Goal: Task Accomplishment & Management: Manage account settings

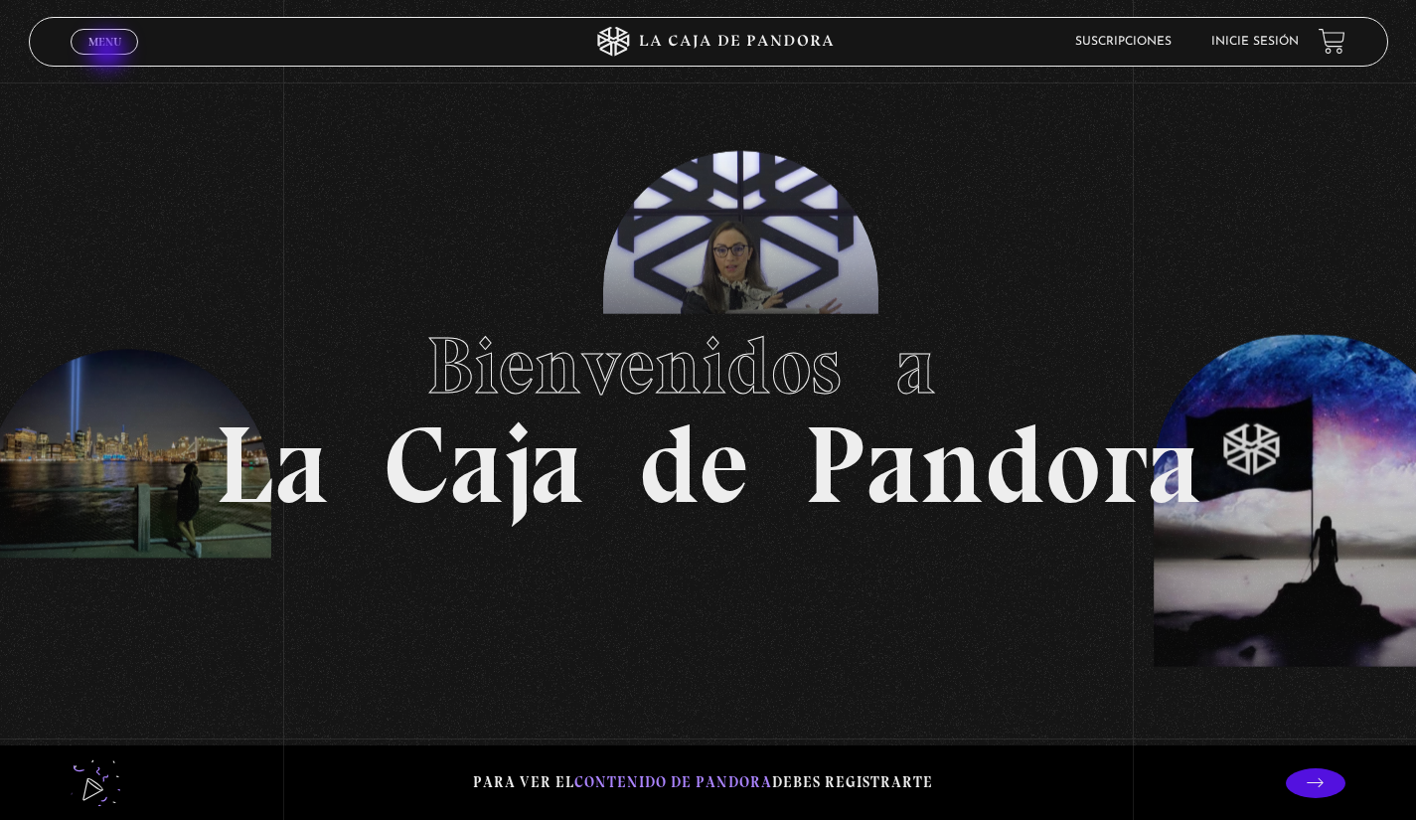
click at [108, 49] on link "Menu Cerrar" at bounding box center [105, 42] width 68 height 26
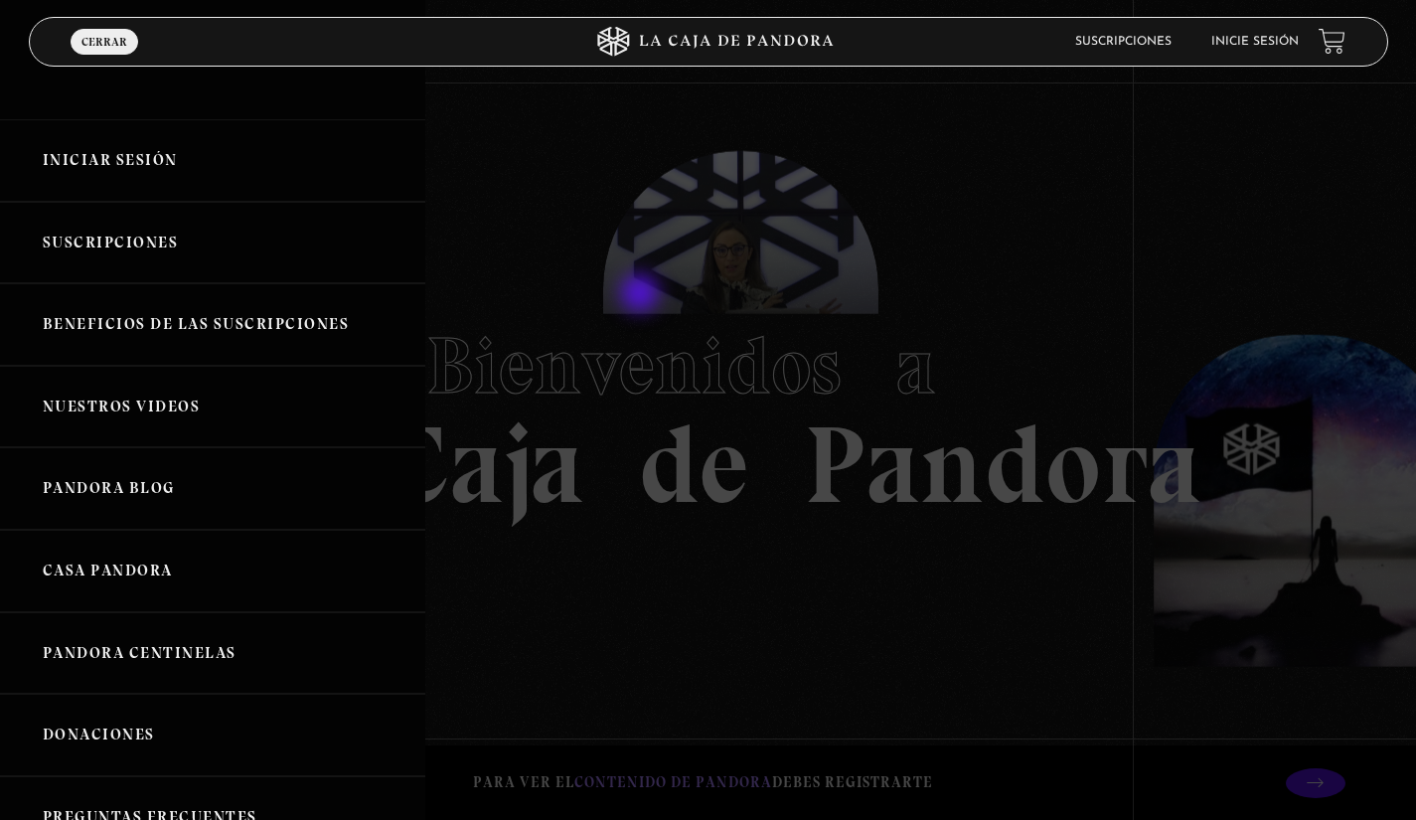
click at [642, 295] on div at bounding box center [708, 410] width 1416 height 820
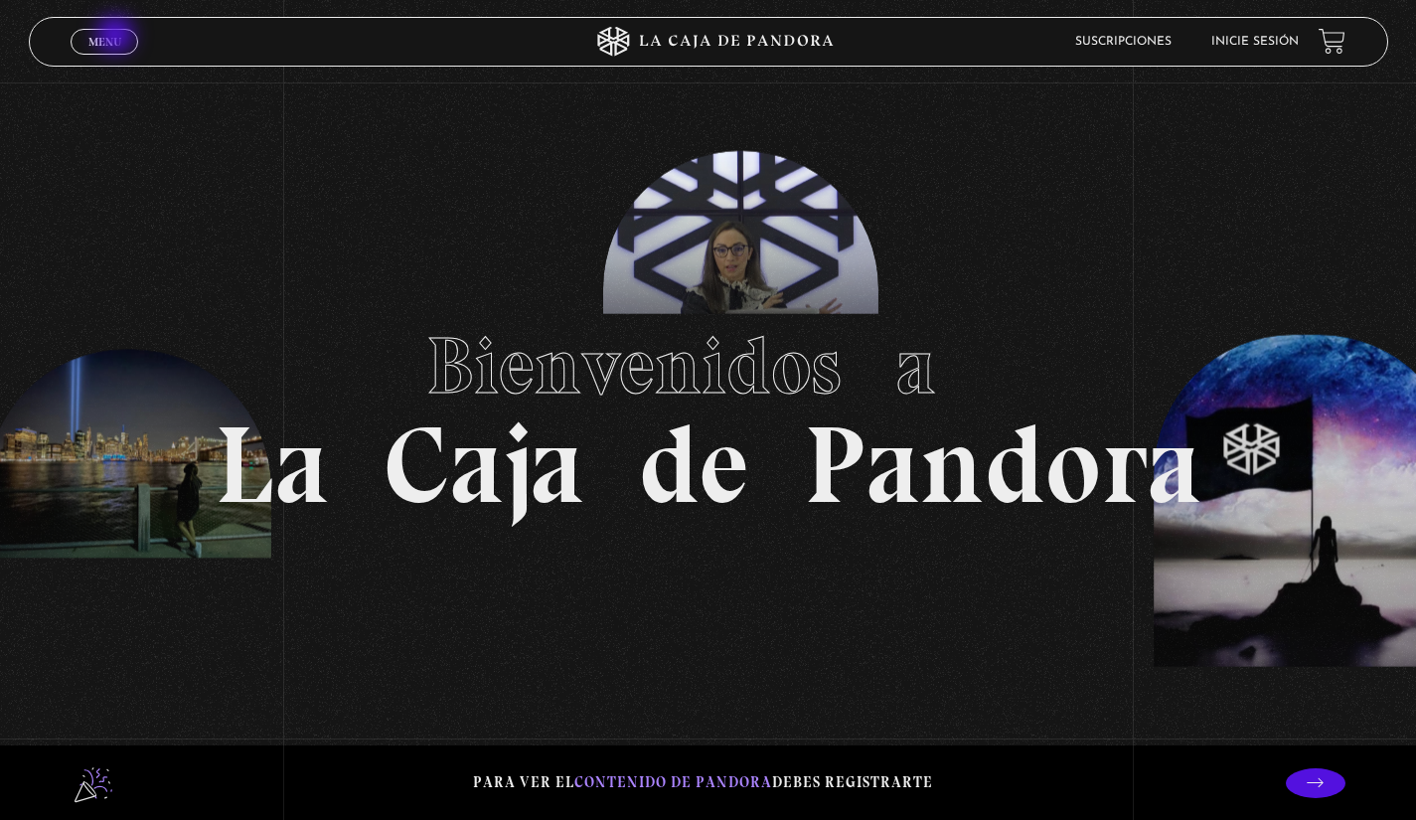
click at [117, 37] on span "Menu" at bounding box center [104, 42] width 33 height 12
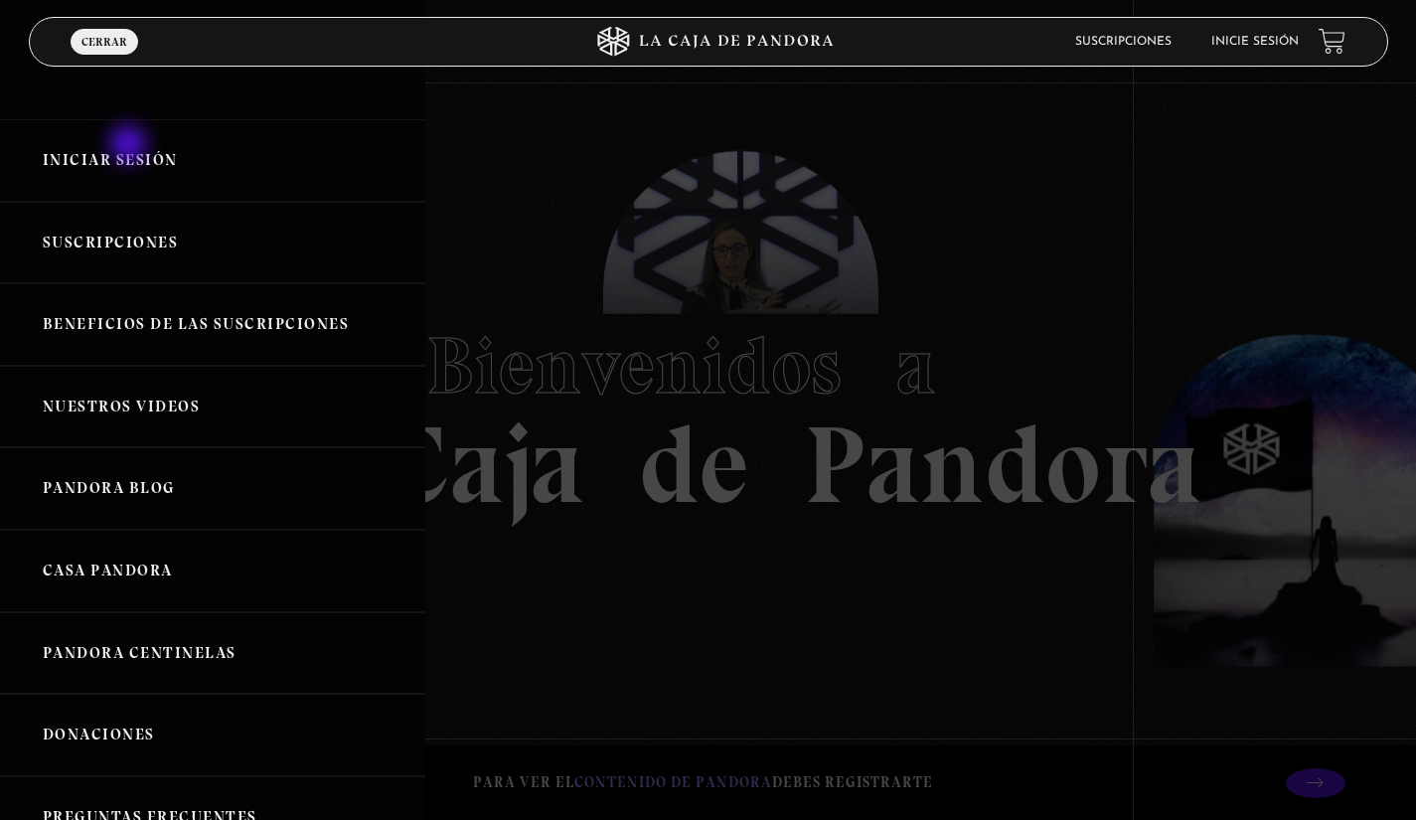
click at [128, 146] on link "Iniciar Sesión" at bounding box center [212, 160] width 425 height 82
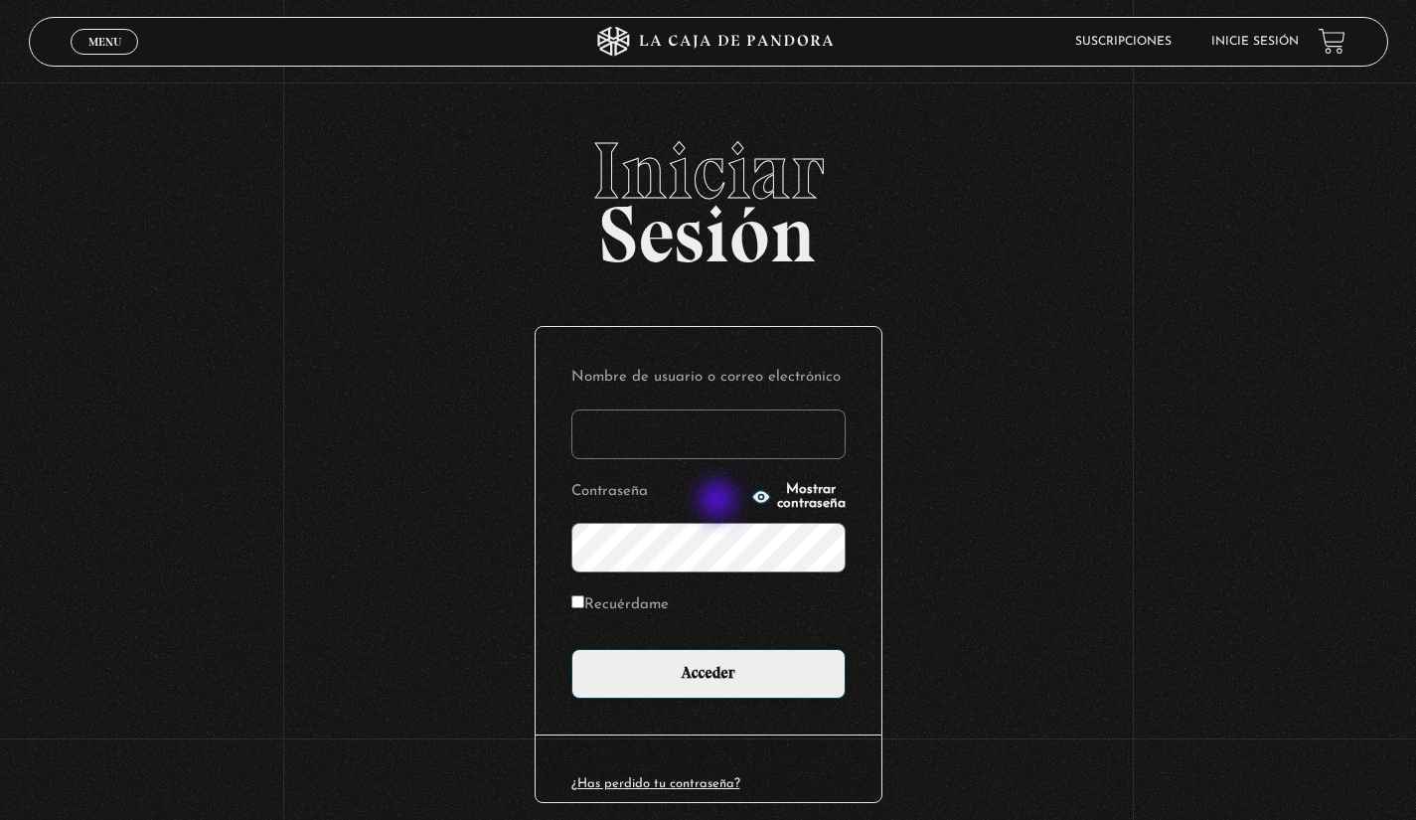
type input "marpacificorrhh@gmail.com"
click at [751, 500] on icon "button" at bounding box center [760, 496] width 18 height 13
click at [552, 561] on div "Nombre de usuario o correo electrónico marpacificorrhh@gmail.com Contraseña Ocu…" at bounding box center [709, 530] width 346 height 407
click at [584, 596] on input "Recuérdame" at bounding box center [577, 601] width 13 height 13
checkbox input "true"
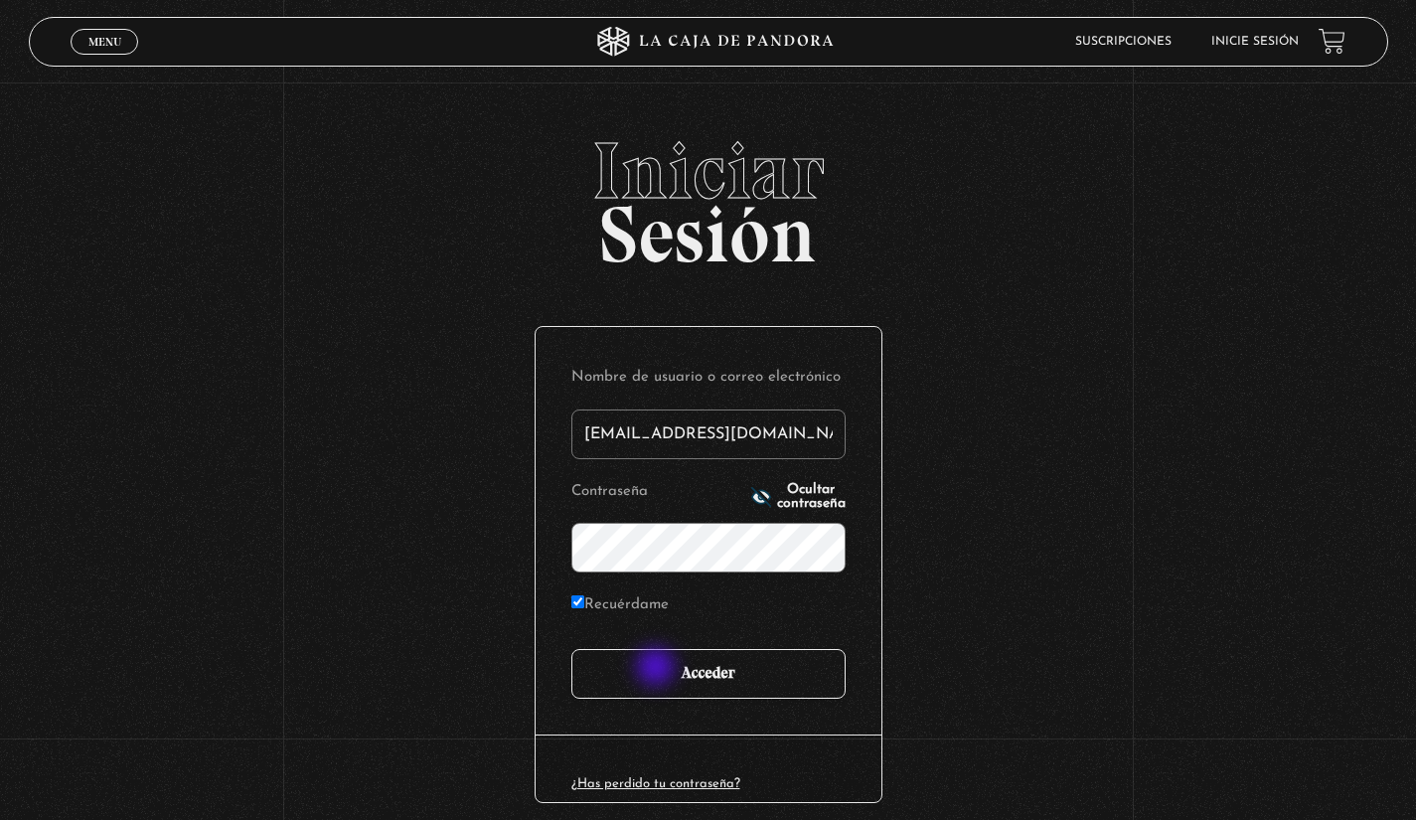
click at [666, 676] on input "Acceder" at bounding box center [708, 674] width 274 height 50
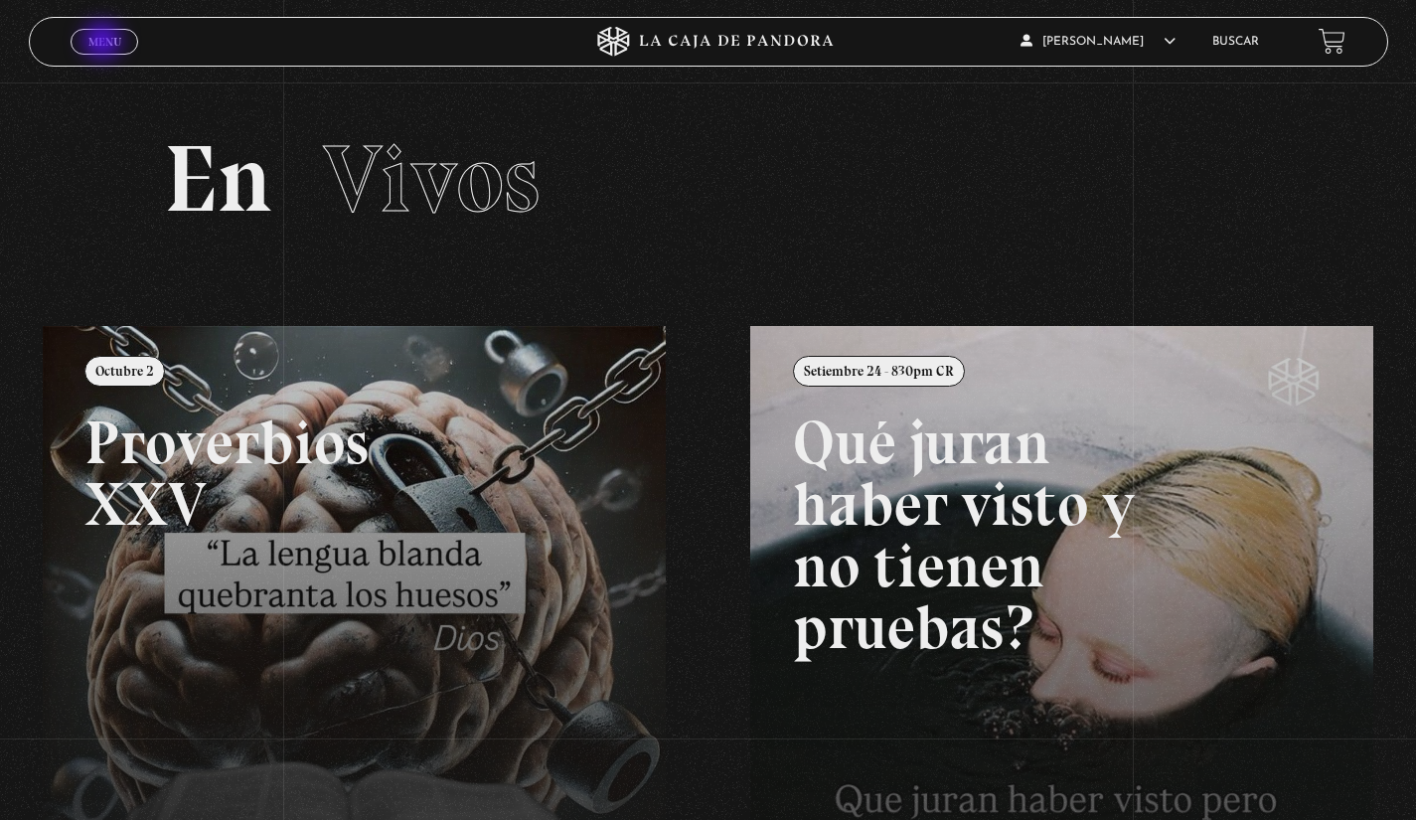
click at [104, 43] on span "Menu" at bounding box center [104, 42] width 33 height 12
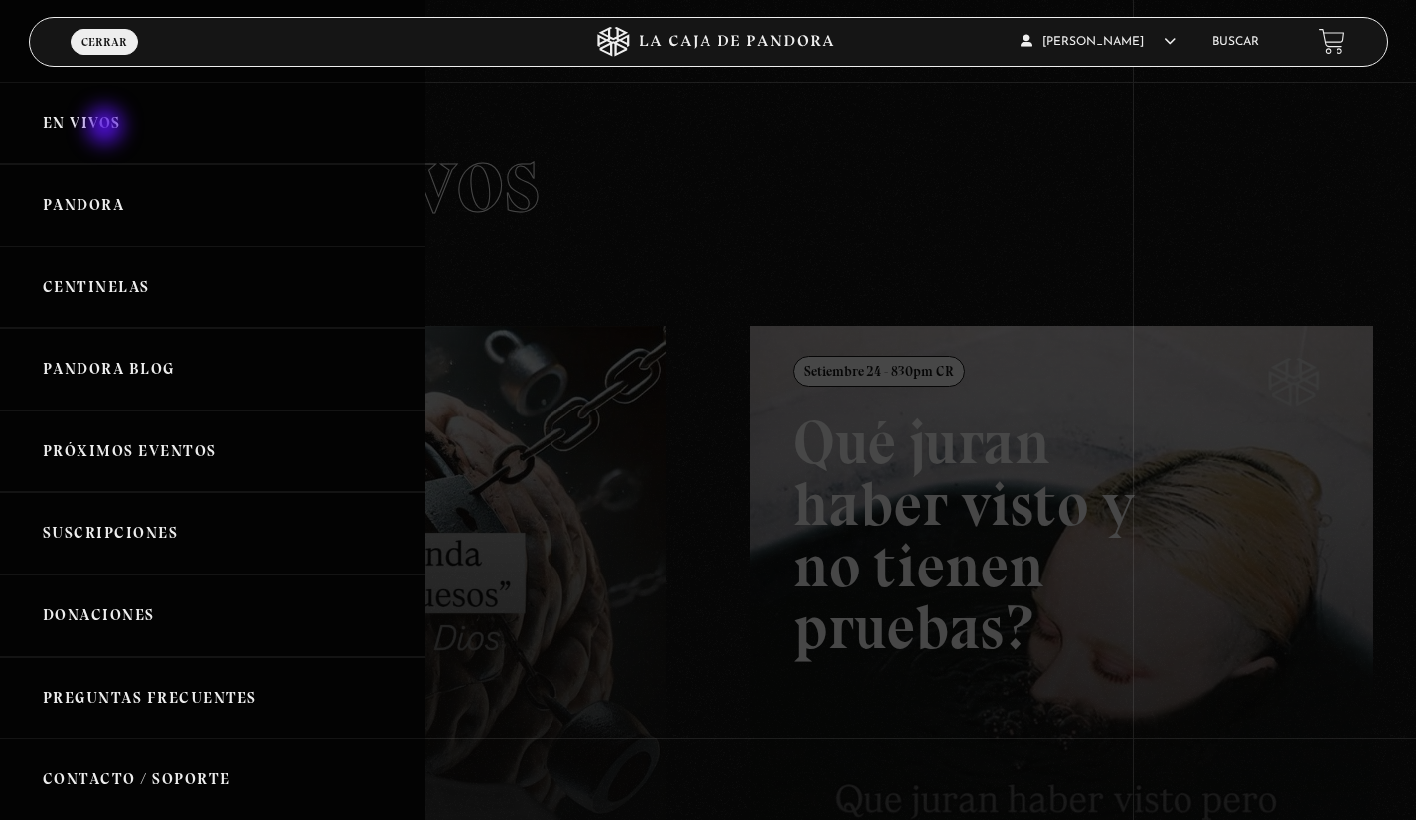
click at [107, 128] on link "En vivos" at bounding box center [212, 123] width 425 height 82
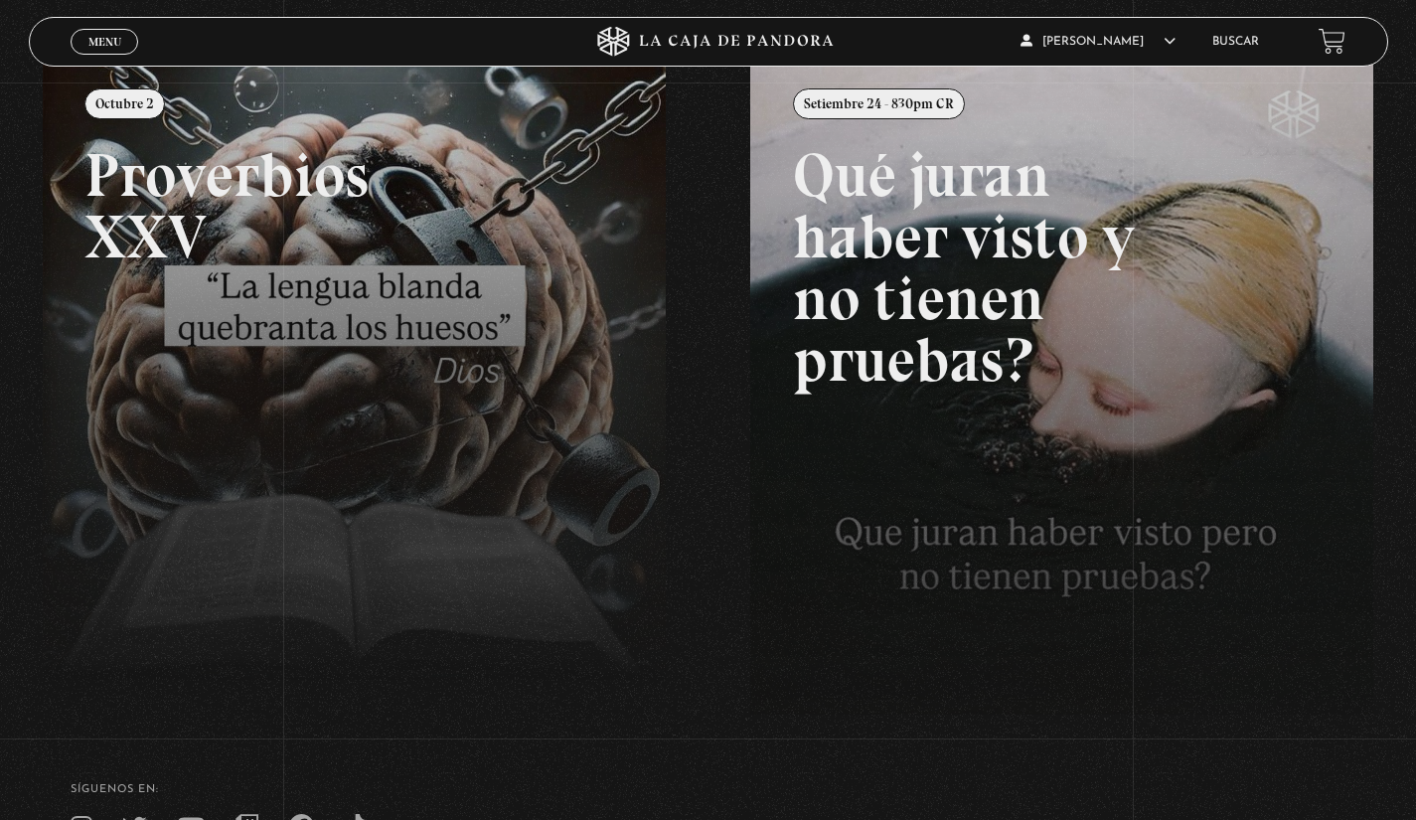
scroll to position [268, 0]
click at [98, 41] on span "Menu" at bounding box center [104, 42] width 33 height 12
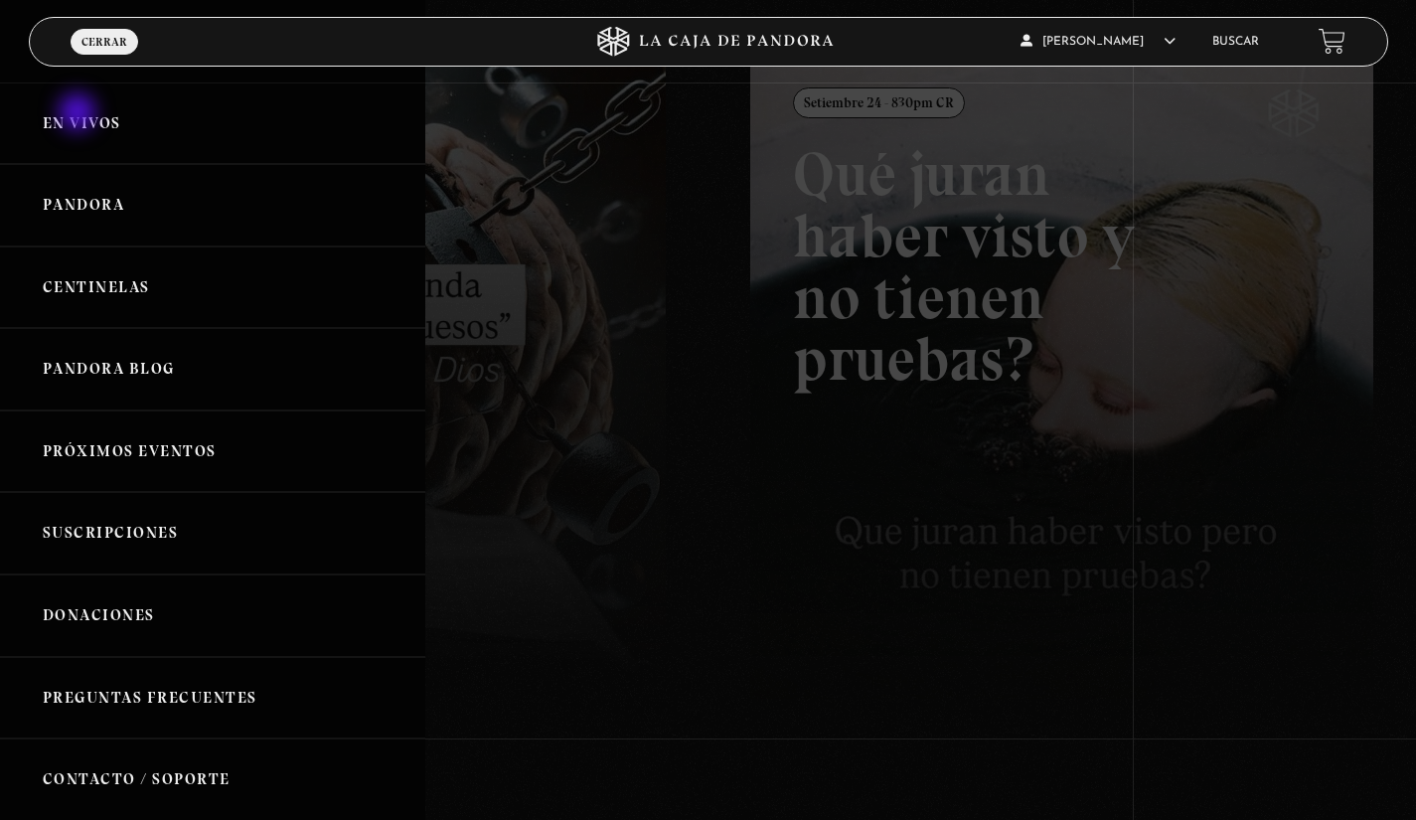
click at [80, 113] on link "En vivos" at bounding box center [212, 123] width 425 height 82
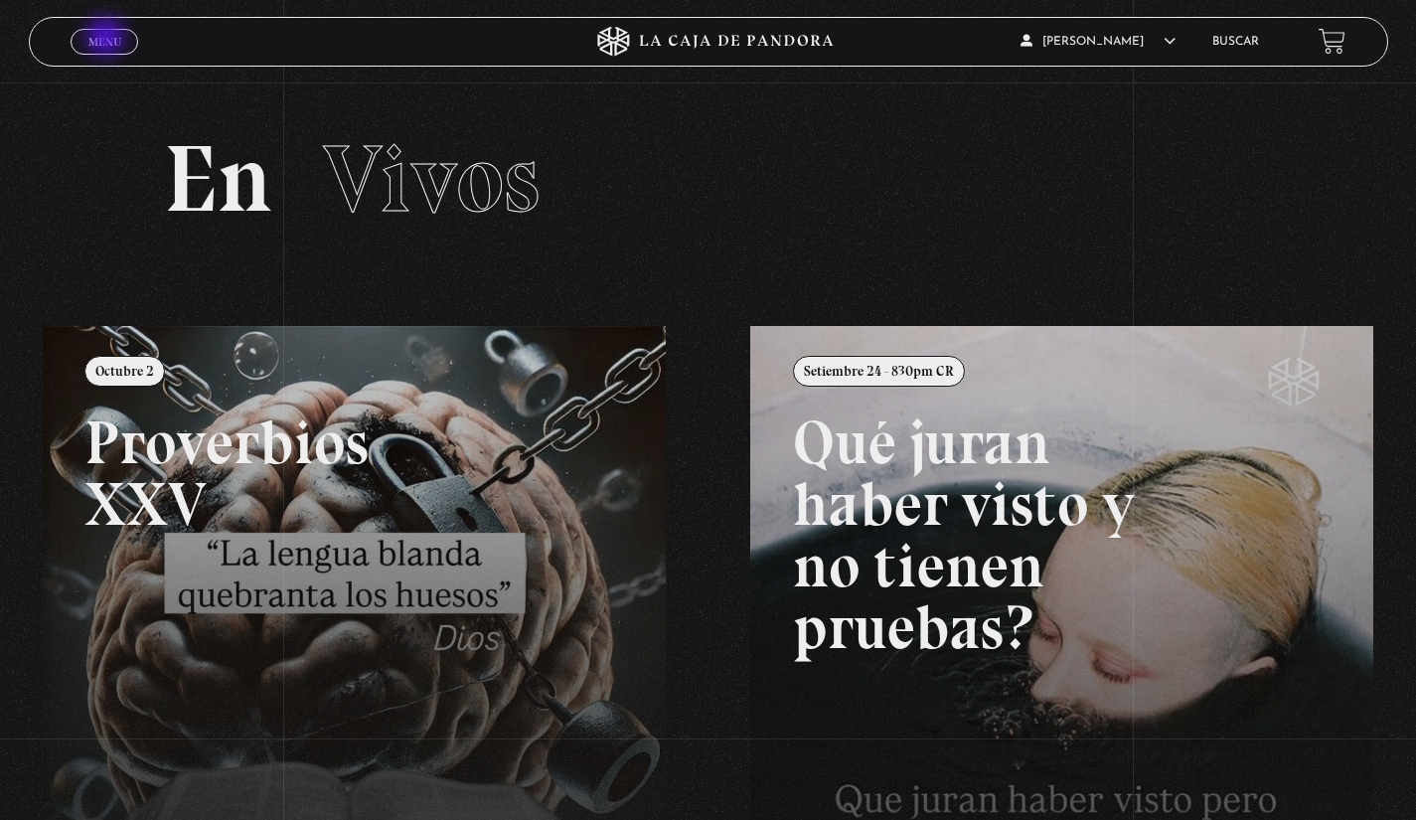
click at [106, 44] on span "Menu" at bounding box center [104, 42] width 33 height 12
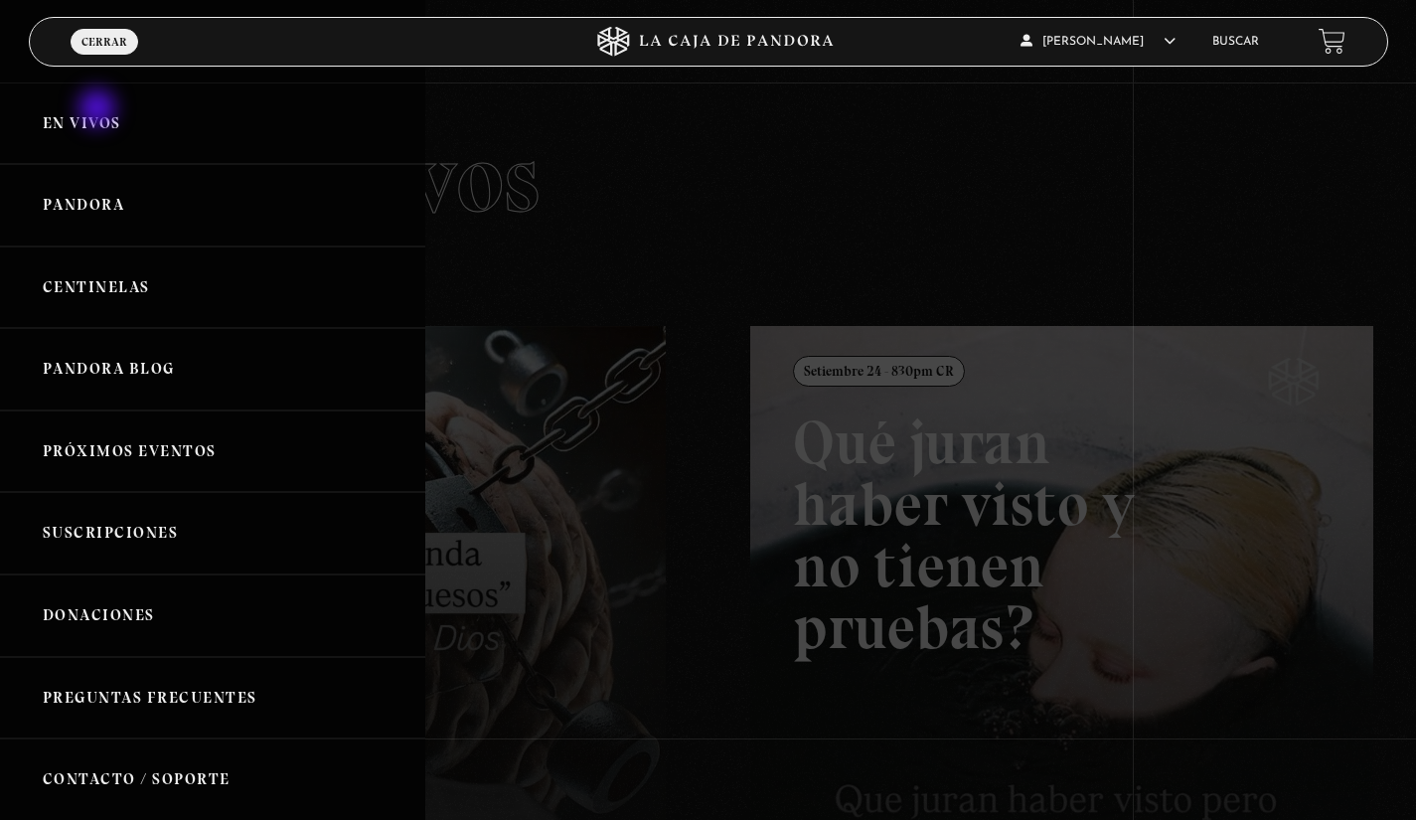
click at [99, 110] on link "En vivos" at bounding box center [212, 123] width 425 height 82
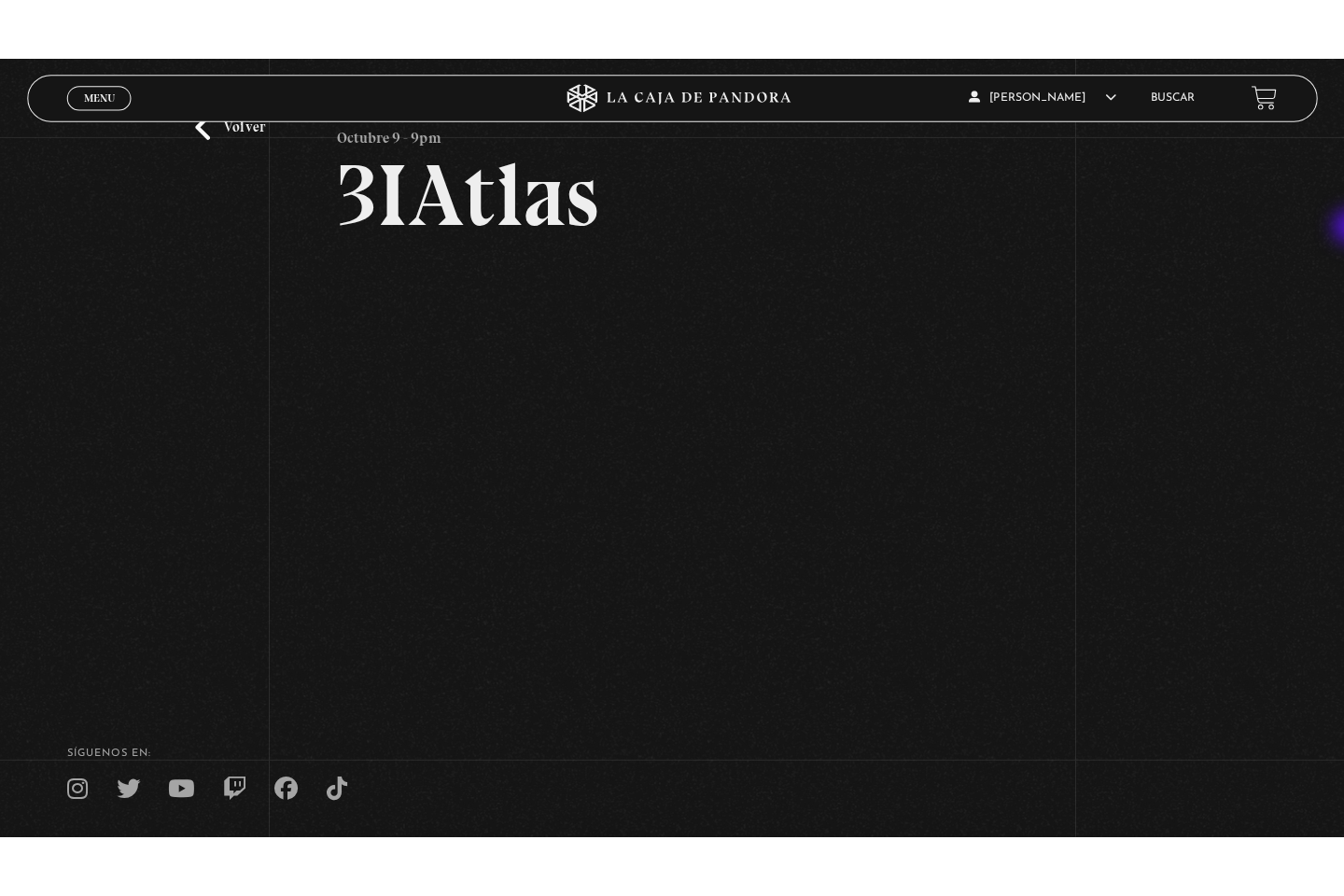
scroll to position [100, 0]
